Goal: Information Seeking & Learning: Find contact information

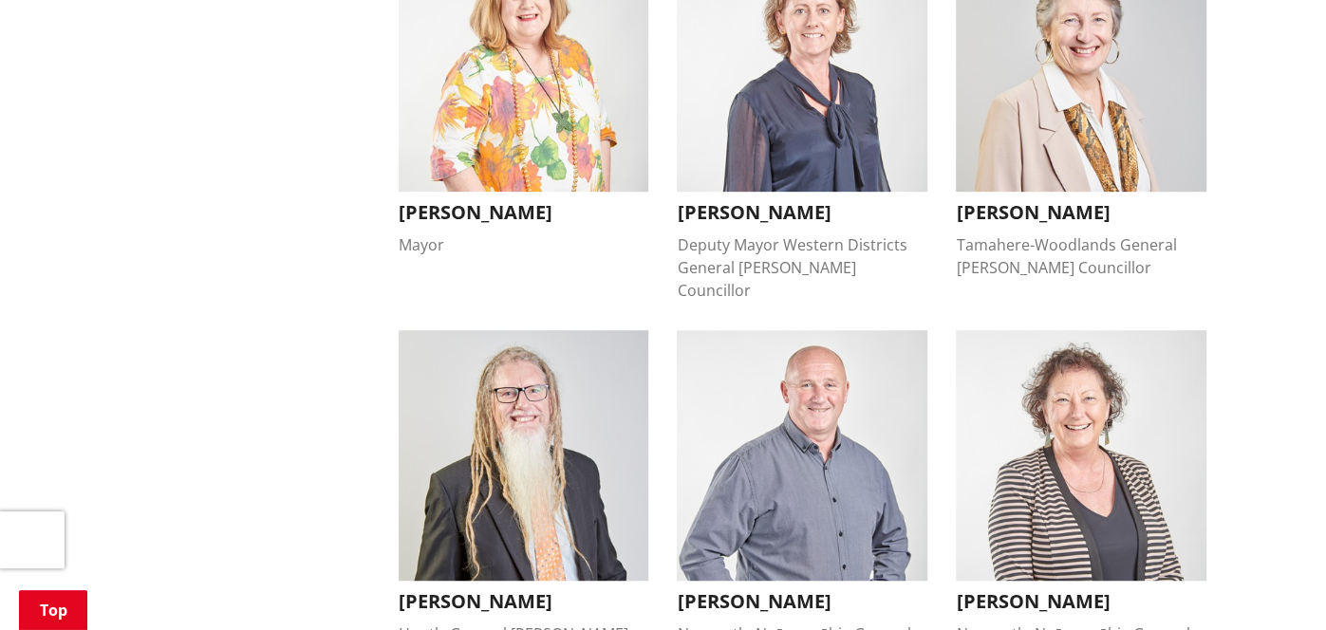
scroll to position [627, 0]
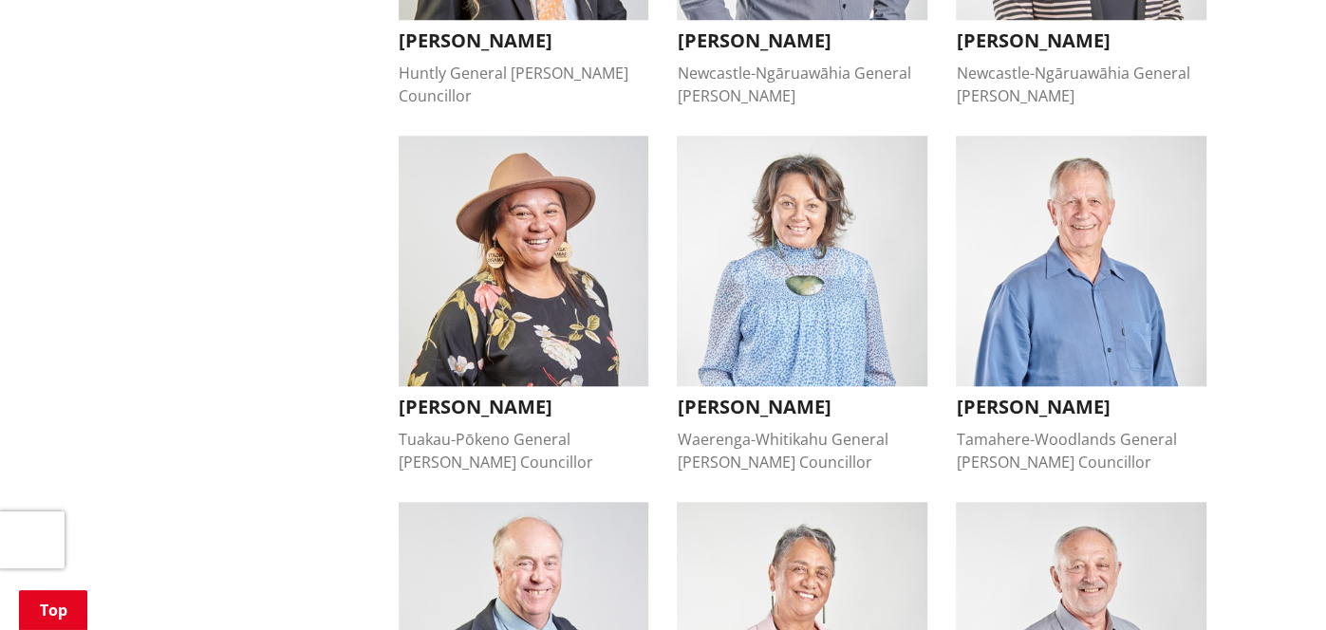
scroll to position [1158, 0]
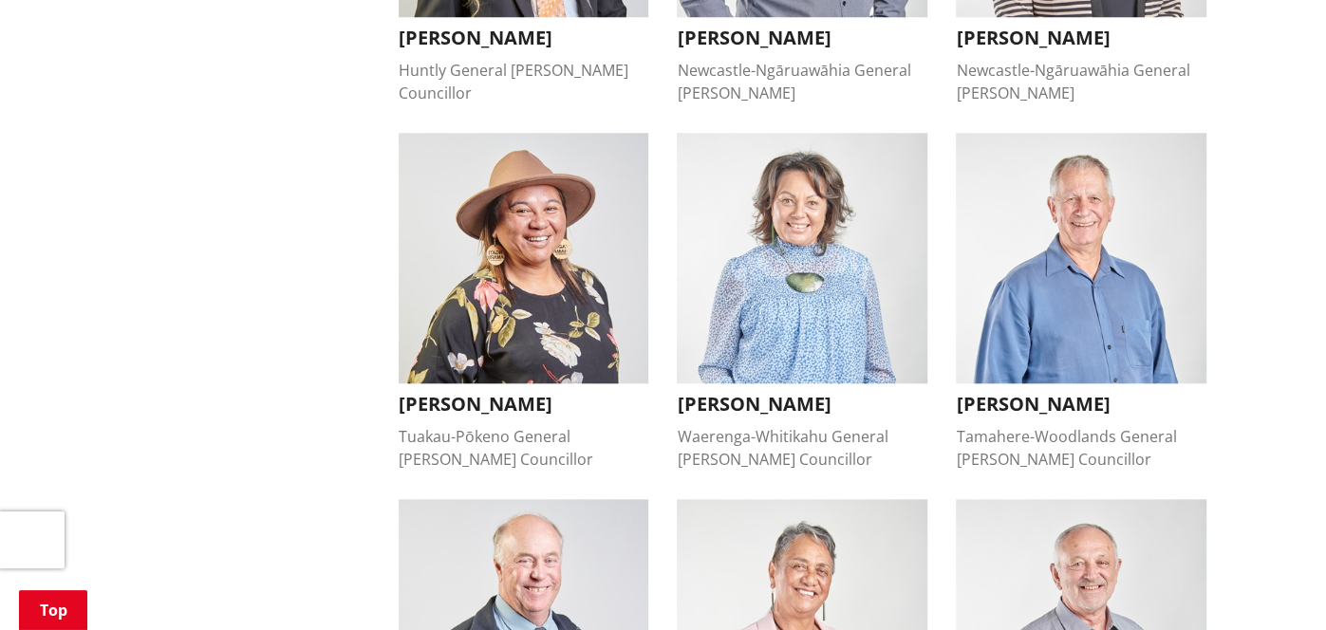
click at [1251, 312] on div "Home Your Council People Mayor and councillors Mayor and councillors More from …" at bounding box center [663, 291] width 1326 height 2519
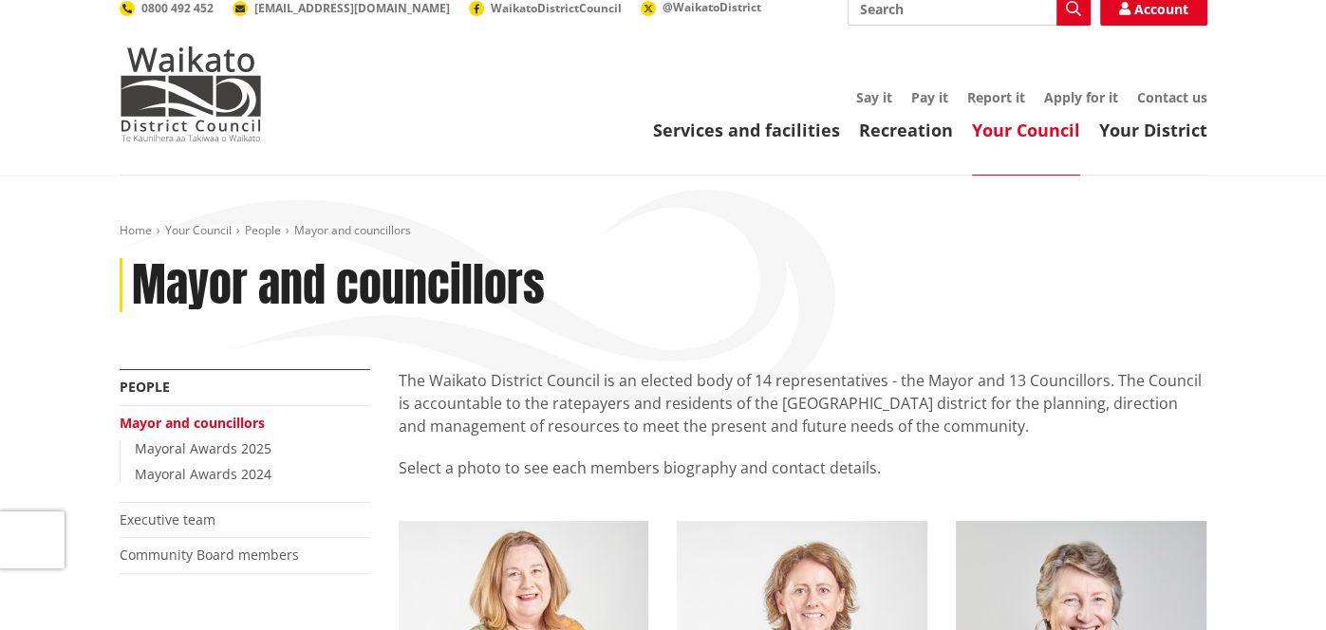
scroll to position [0, 0]
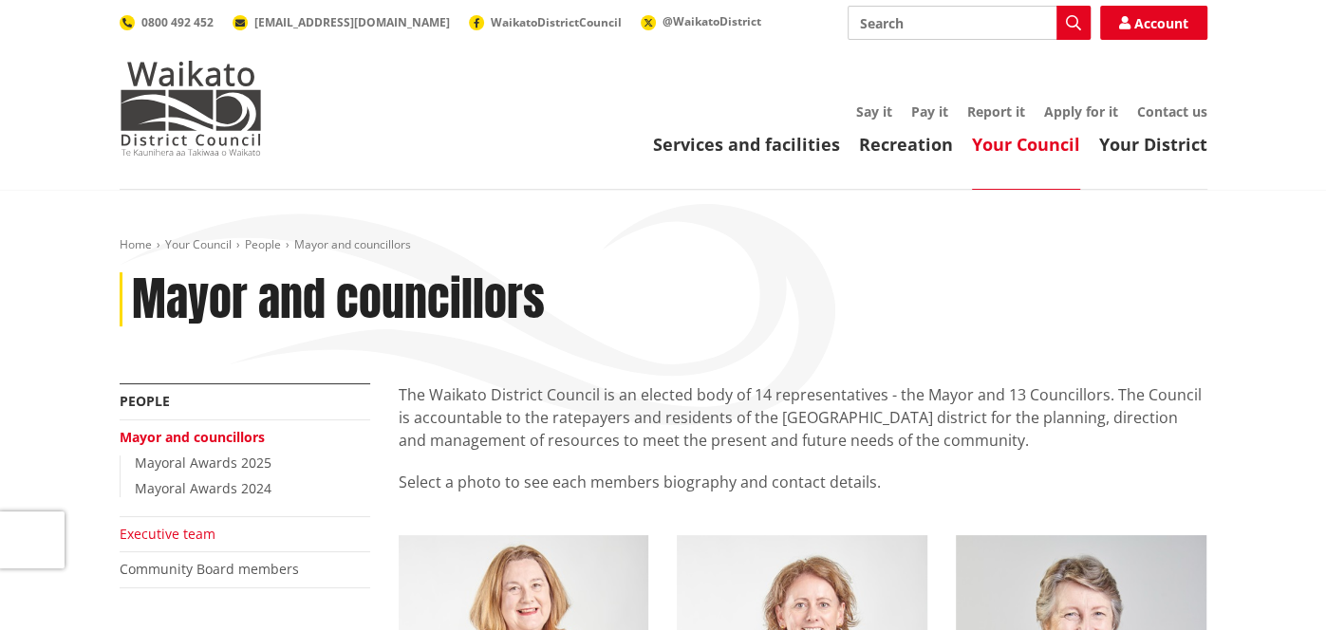
click at [196, 529] on link "Executive team" at bounding box center [168, 534] width 96 height 18
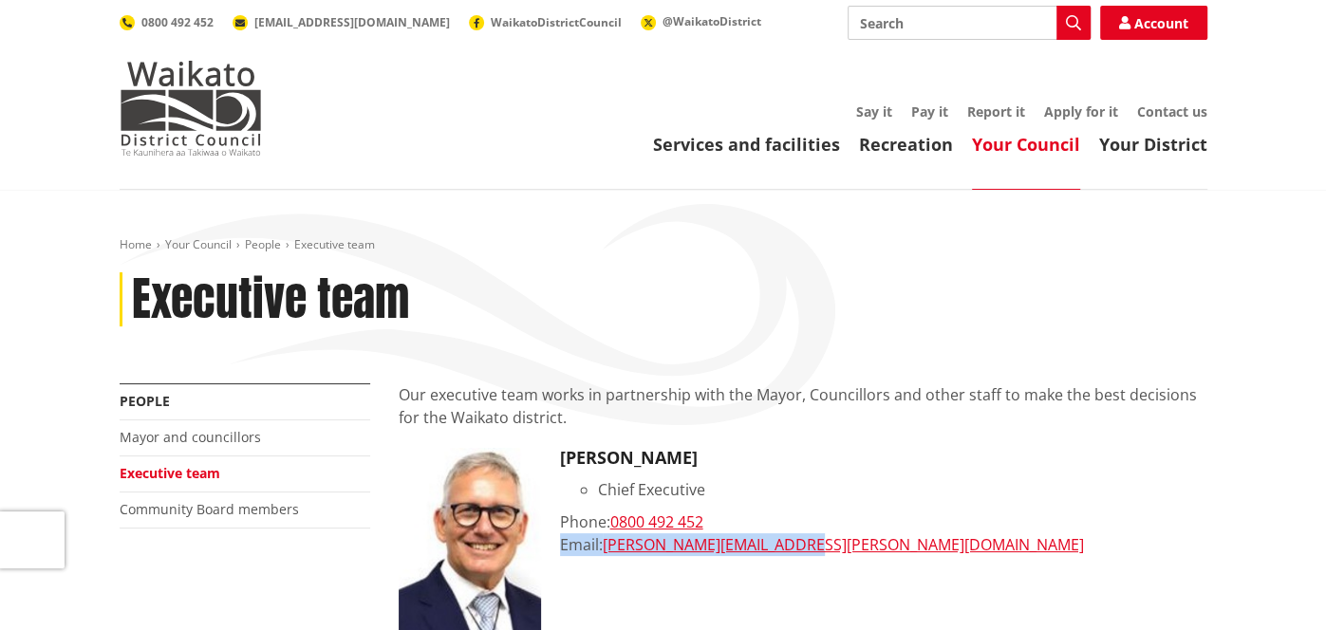
drag, startPoint x: 813, startPoint y: 526, endPoint x: 821, endPoint y: 538, distance: 15.0
click at [821, 538] on div "[PERSON_NAME] Chief Executive Phone: [PHONE_NUMBER] Email: [PERSON_NAME][EMAIL_…" at bounding box center [883, 555] width 647 height 214
click at [821, 537] on div "Email: [PERSON_NAME][EMAIL_ADDRESS][PERSON_NAME][DOMAIN_NAME]" at bounding box center [883, 544] width 647 height 23
drag, startPoint x: 798, startPoint y: 537, endPoint x: 606, endPoint y: 537, distance: 192.7
click at [606, 537] on div "Email: [PERSON_NAME][EMAIL_ADDRESS][PERSON_NAME][DOMAIN_NAME]" at bounding box center [883, 544] width 647 height 23
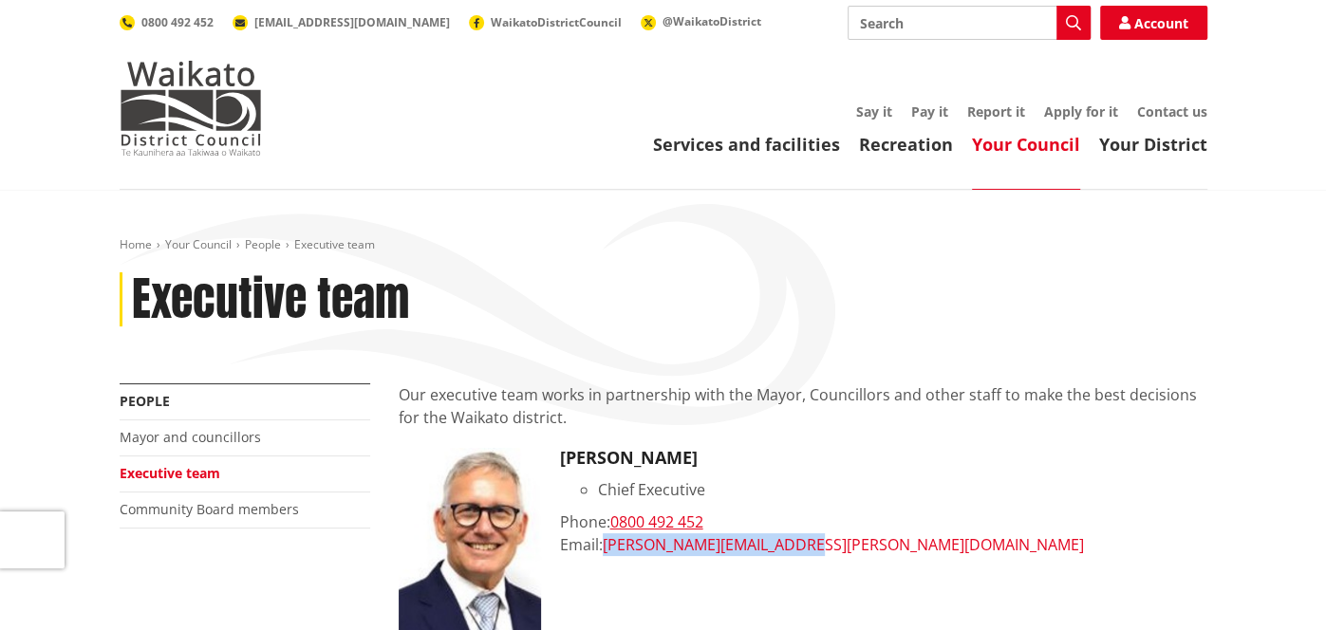
copy link "[PERSON_NAME][EMAIL_ADDRESS][PERSON_NAME][DOMAIN_NAME]"
click at [606, 537] on link "[PERSON_NAME][EMAIL_ADDRESS][PERSON_NAME][DOMAIN_NAME]" at bounding box center [843, 544] width 481 height 21
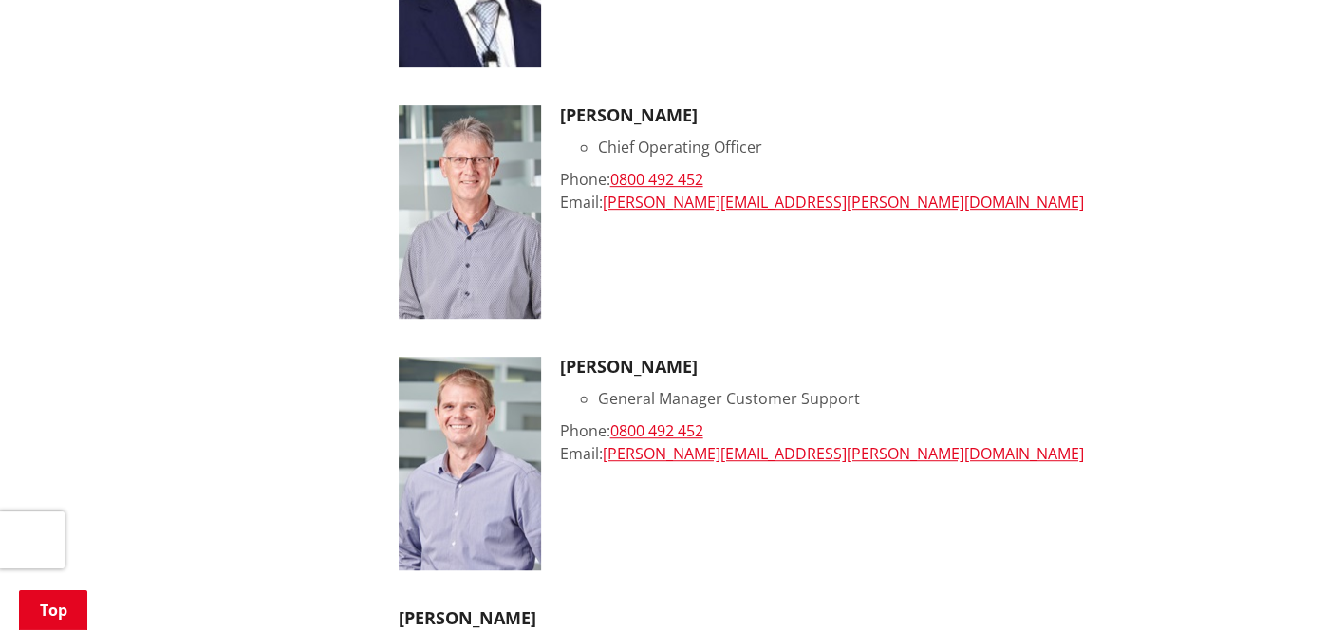
scroll to position [607, 0]
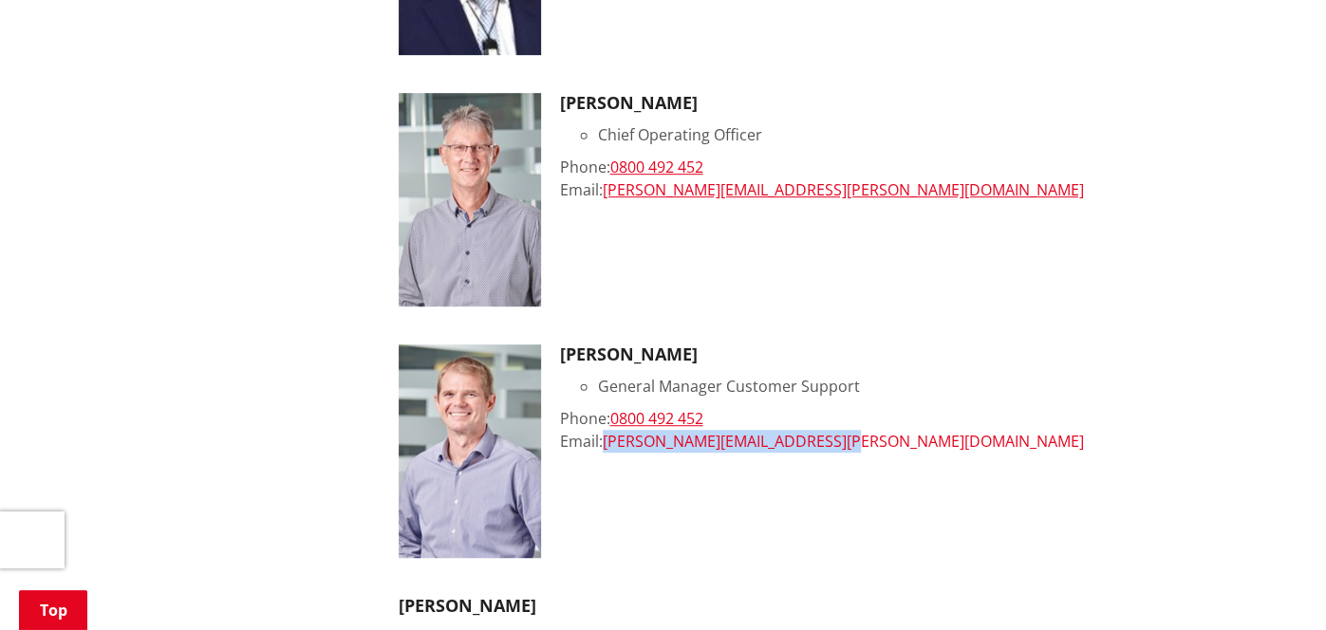
drag, startPoint x: 843, startPoint y: 434, endPoint x: 605, endPoint y: 439, distance: 238.3
click at [605, 439] on div "Email: [PERSON_NAME][EMAIL_ADDRESS][PERSON_NAME][DOMAIN_NAME]" at bounding box center [883, 441] width 647 height 23
copy link "[PERSON_NAME][EMAIL_ADDRESS][PERSON_NAME][DOMAIN_NAME]"
click at [605, 439] on link "[PERSON_NAME][EMAIL_ADDRESS][PERSON_NAME][DOMAIN_NAME]" at bounding box center [843, 441] width 481 height 21
